Goal: Find specific page/section: Find specific page/section

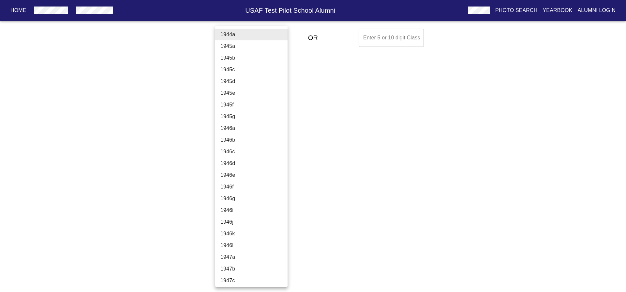
click at [250, 39] on body "Home USAF Test Pilot School Alumni Photo Search Yearbook Alumni Login Select A …" at bounding box center [313, 37] width 626 height 23
click at [340, 54] on div at bounding box center [313, 146] width 626 height 292
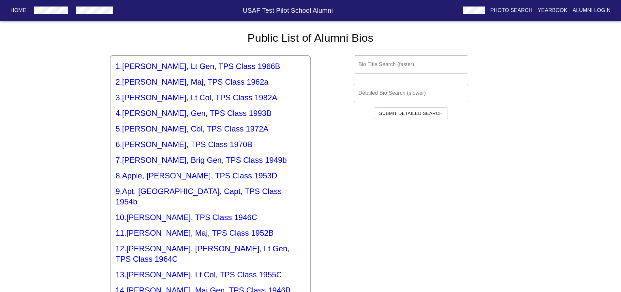
click at [450, 64] on input "text" at bounding box center [411, 64] width 114 height 18
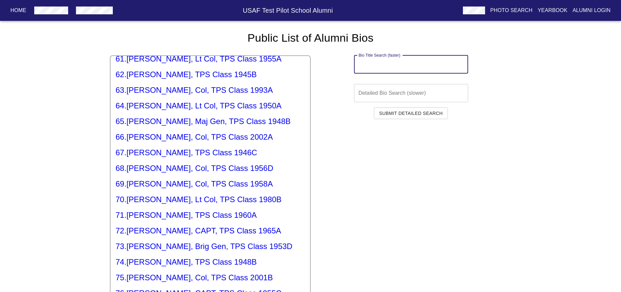
scroll to position [1108, 0]
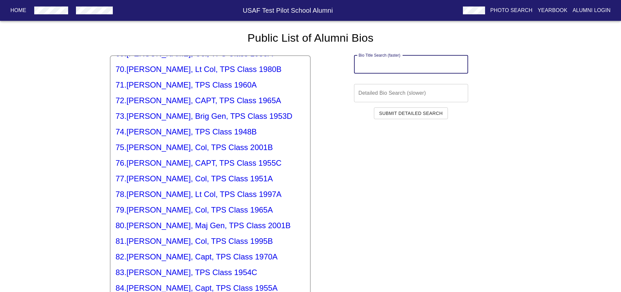
click at [556, 12] on p "Yearbook" at bounding box center [552, 11] width 30 height 8
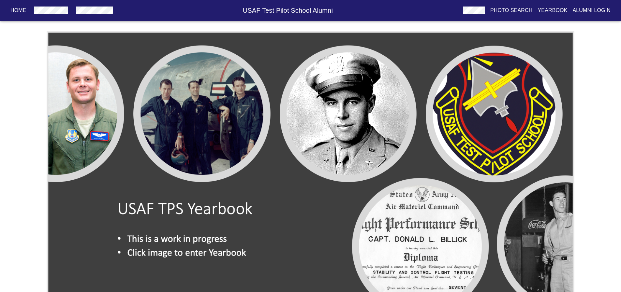
scroll to position [38, 0]
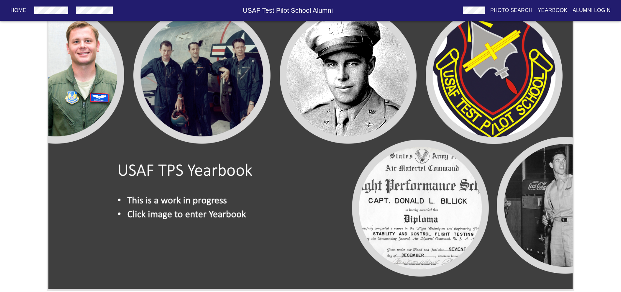
click at [317, 241] on img at bounding box center [311, 142] width 528 height 298
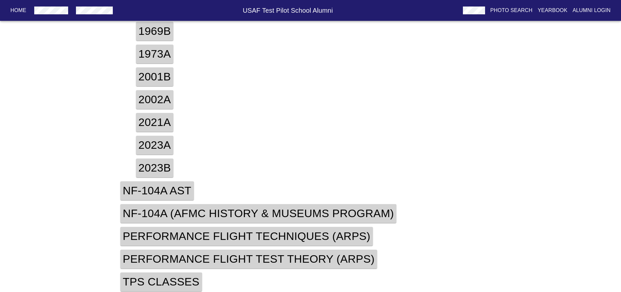
scroll to position [191, 0]
